Goal: Task Accomplishment & Management: Manage account settings

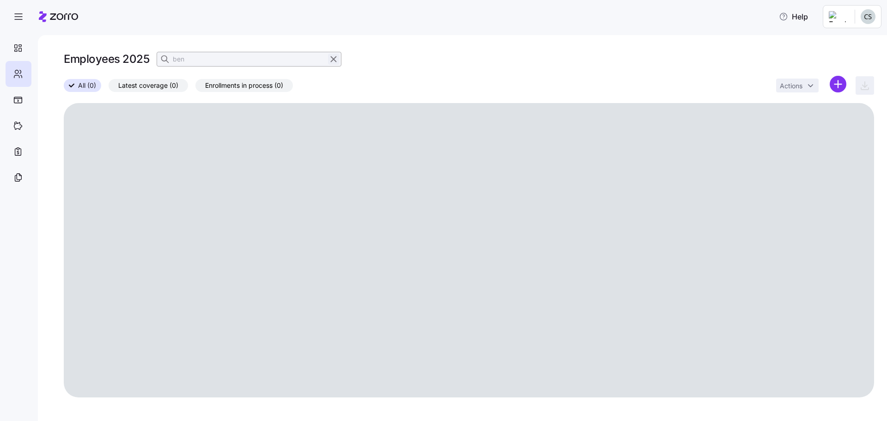
click at [330, 60] on icon "button" at bounding box center [334, 59] width 10 height 11
drag, startPoint x: 154, startPoint y: 61, endPoint x: 162, endPoint y: 60, distance: 7.9
click at [159, 61] on div "Employees 2025" at bounding box center [469, 59] width 811 height 18
click at [163, 60] on icon "button" at bounding box center [165, 59] width 9 height 9
click at [190, 61] on input at bounding box center [249, 59] width 185 height 15
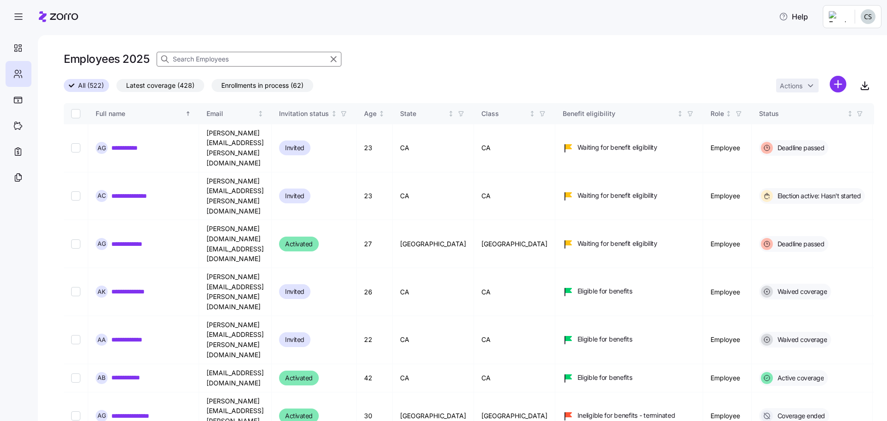
click at [194, 59] on input at bounding box center [249, 59] width 185 height 15
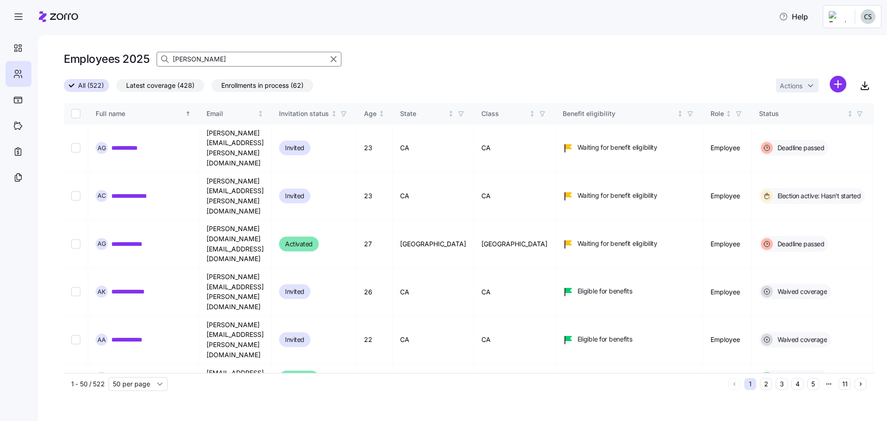
type input "[PERSON_NAME]"
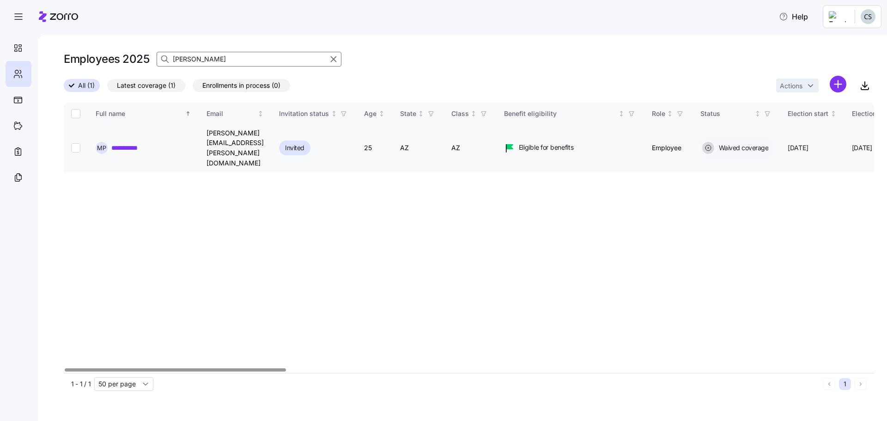
click at [124, 143] on link "**********" at bounding box center [130, 147] width 39 height 9
